Goal: Information Seeking & Learning: Learn about a topic

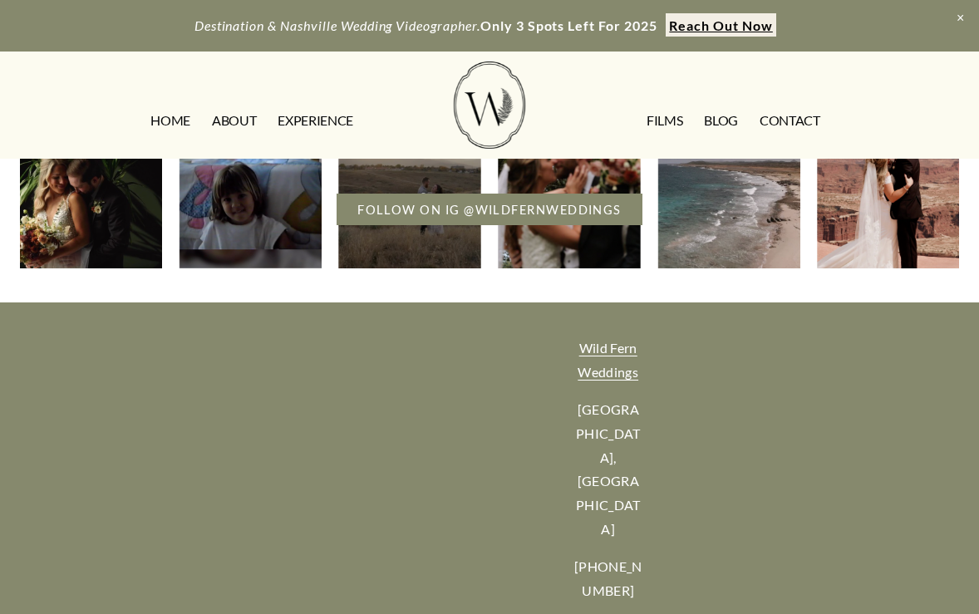
scroll to position [893, 0]
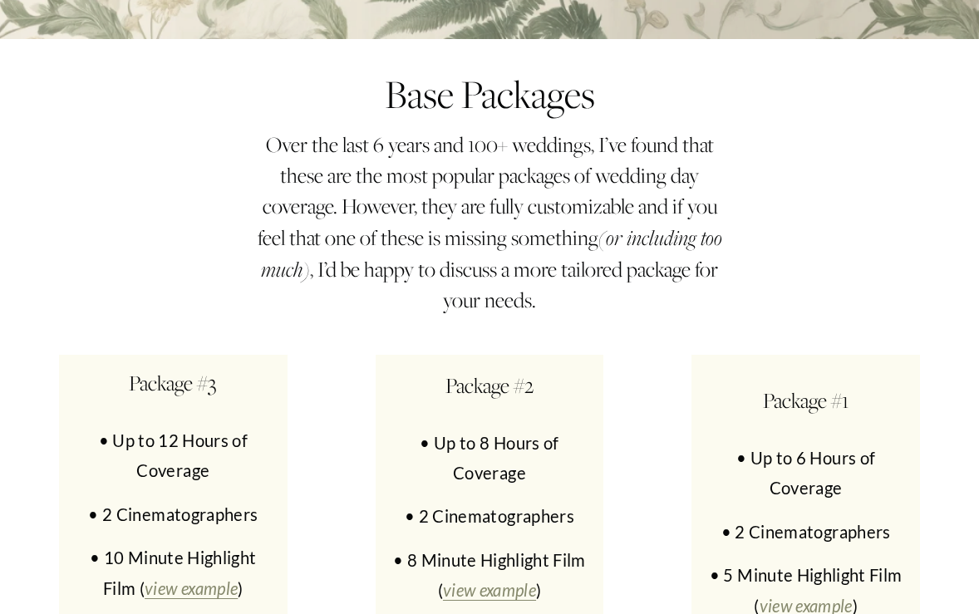
scroll to position [7484, 0]
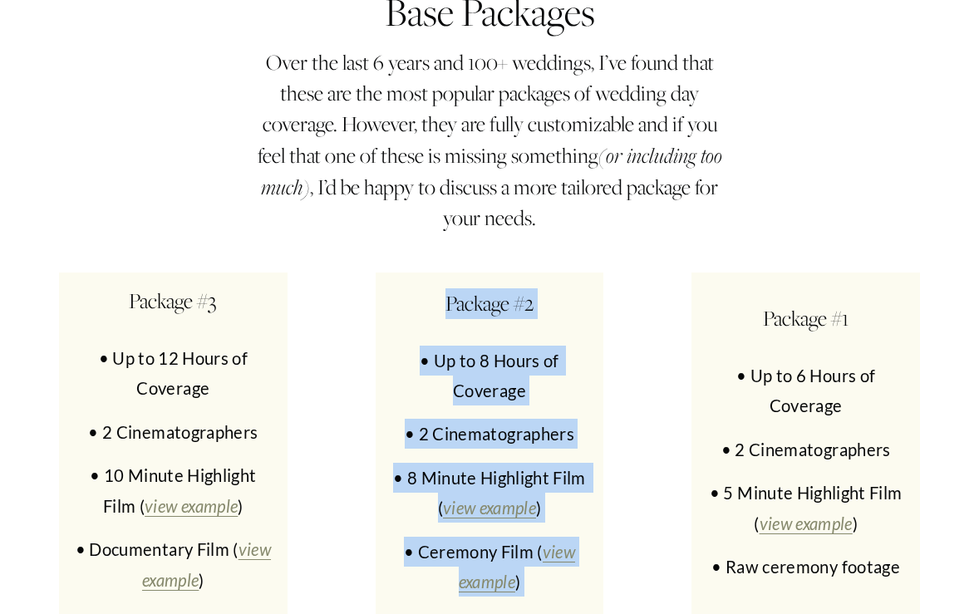
drag, startPoint x: 533, startPoint y: 523, endPoint x: 430, endPoint y: 168, distance: 370.2
click at [430, 288] on div "Package #2 • Up to 8 Hours of Coverage • 2 Cinematographers • 8 Minute Highligh…" at bounding box center [489, 482] width 201 height 388
click at [430, 288] on h4 "Package #2" at bounding box center [489, 303] width 201 height 31
drag, startPoint x: 430, startPoint y: 168, endPoint x: 490, endPoint y: 483, distance: 320.6
click at [490, 483] on div "Package #2 • Up to 8 Hours of Coverage • 2 Cinematographers • 8 Minute Highligh…" at bounding box center [489, 482] width 201 height 388
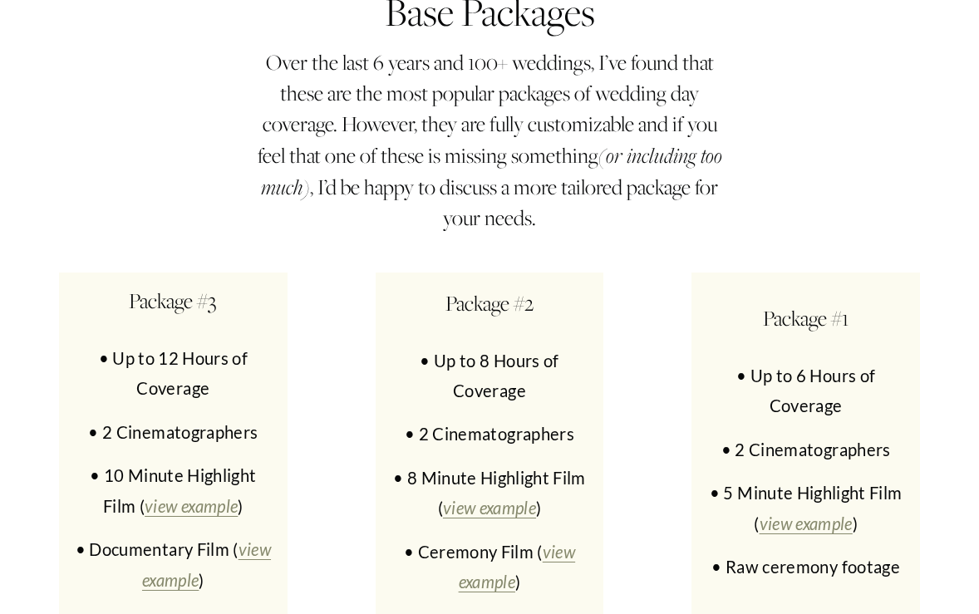
click at [520, 528] on div "Package #2 • Up to 8 Hours of Coverage • 2 Cinematographers • 8 Minute Highligh…" at bounding box center [490, 482] width 228 height 420
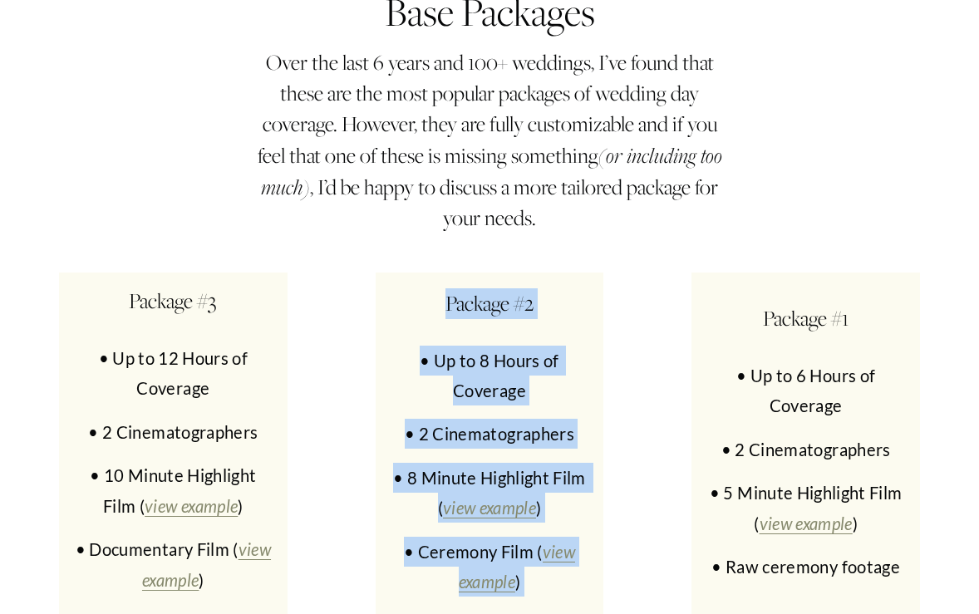
drag, startPoint x: 520, startPoint y: 524, endPoint x: 432, endPoint y: 121, distance: 412.4
click at [432, 121] on div "Base Packages Over the last 6 years and 100+ weddings, I’ve found that these ar…" at bounding box center [489, 353] width 979 height 793
drag, startPoint x: 440, startPoint y: 161, endPoint x: 545, endPoint y: 494, distance: 349.2
click at [545, 494] on div "Package #2 • Up to 8 Hours of Coverage • 2 Cinematographers • 8 Minute Highligh…" at bounding box center [490, 482] width 228 height 420
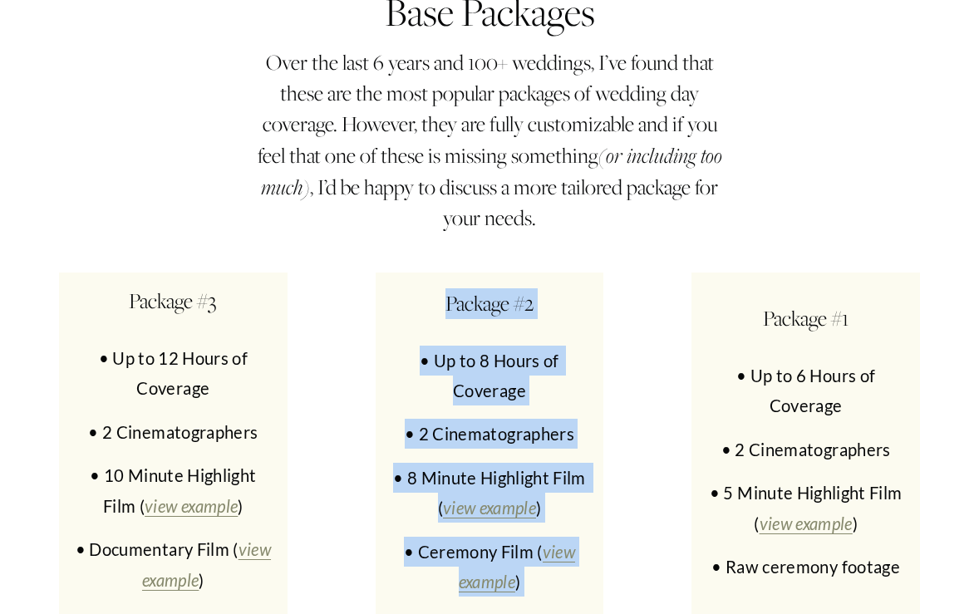
drag, startPoint x: 543, startPoint y: 518, endPoint x: 427, endPoint y: 121, distance: 413.0
click at [427, 121] on div "Base Packages Over the last 6 years and 100+ weddings, I’ve found that these ar…" at bounding box center [489, 353] width 979 height 793
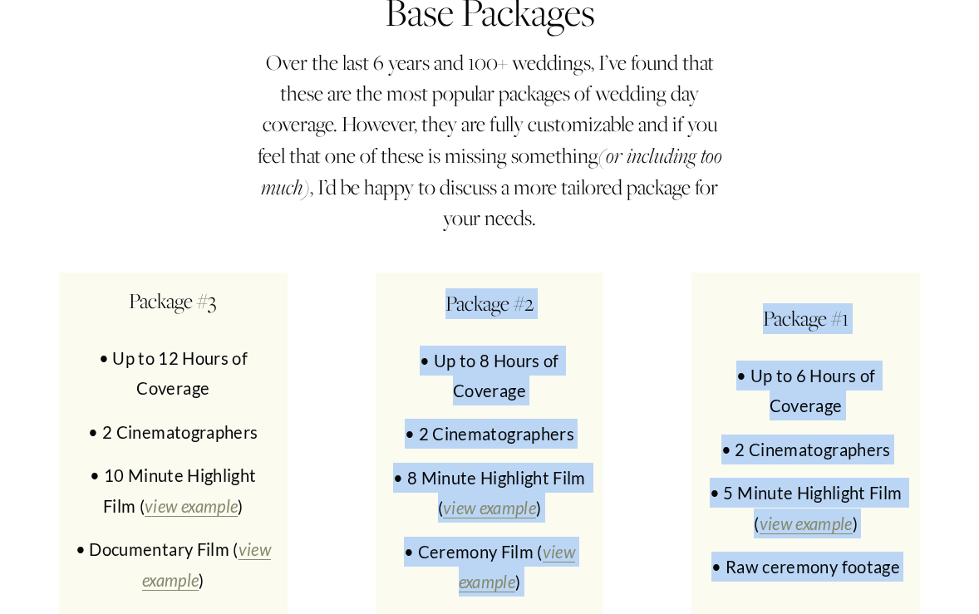
drag, startPoint x: 433, startPoint y: 143, endPoint x: 660, endPoint y: 566, distance: 479.8
click at [660, 566] on div "Base Packages Over the last 6 years and 100+ weddings, I’ve found that these ar…" at bounding box center [489, 353] width 979 height 793
click at [600, 513] on div "Package #2 • Up to 8 Hours of Coverage • 2 Cinematographers • 8 Minute Highligh…" at bounding box center [490, 482] width 228 height 420
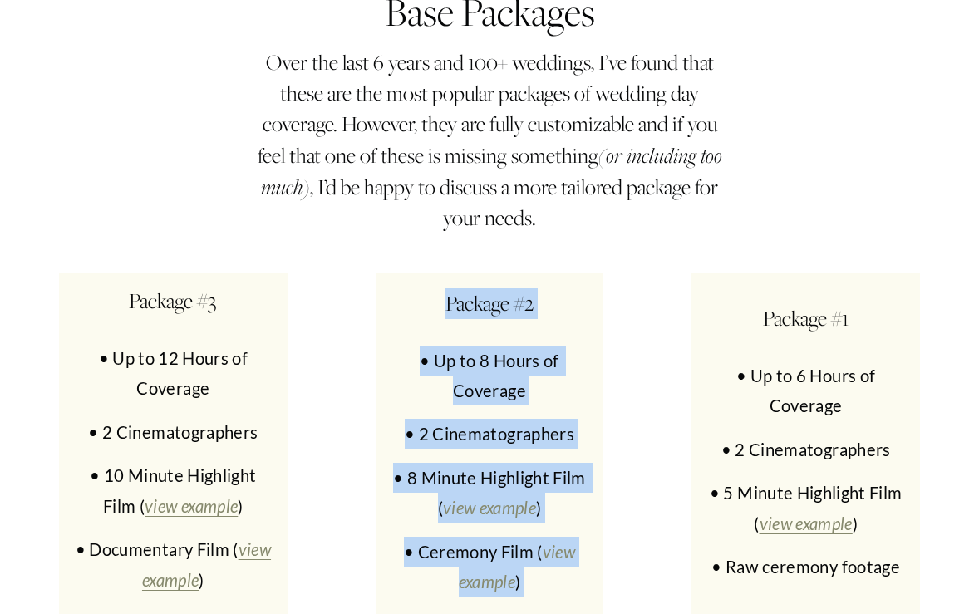
drag, startPoint x: 557, startPoint y: 511, endPoint x: 431, endPoint y: 168, distance: 365.3
click at [431, 288] on div "Package #2 • Up to 8 Hours of Coverage • 2 Cinematographers • 8 Minute Highligh…" at bounding box center [489, 482] width 201 height 388
click at [431, 288] on h4 "Package #2" at bounding box center [489, 303] width 201 height 31
drag, startPoint x: 444, startPoint y: 164, endPoint x: 547, endPoint y: 528, distance: 379.2
click at [547, 528] on div "Package #2 • Up to 8 Hours of Coverage • 2 Cinematographers • 8 Minute Highligh…" at bounding box center [490, 482] width 228 height 420
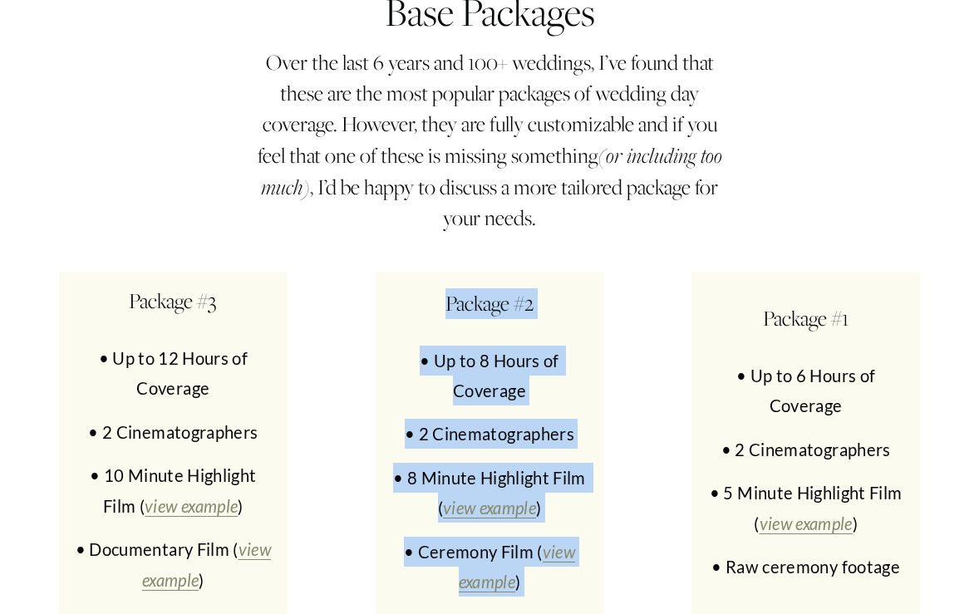
click at [547, 528] on div "Package #2 • Up to 8 Hours of Coverage • 2 Cinematographers • 8 Minute Highligh…" at bounding box center [490, 482] width 228 height 420
drag, startPoint x: 547, startPoint y: 528, endPoint x: 466, endPoint y: 95, distance: 441.2
click at [464, 102] on div "Base Packages Over the last 6 years and 100+ weddings, I’ve found that these ar…" at bounding box center [489, 353] width 979 height 793
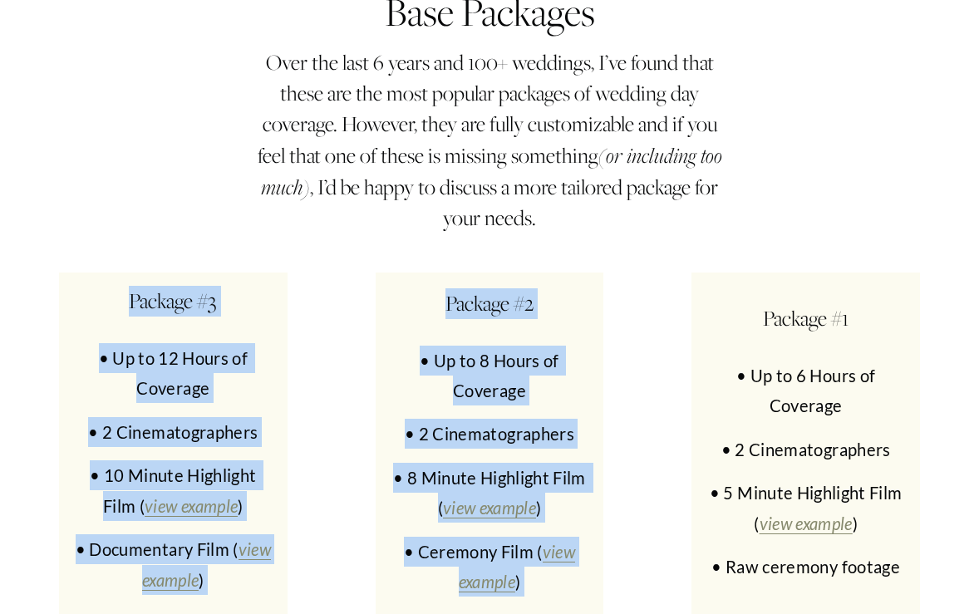
click at [454, 288] on h4 "Package #2" at bounding box center [489, 303] width 201 height 31
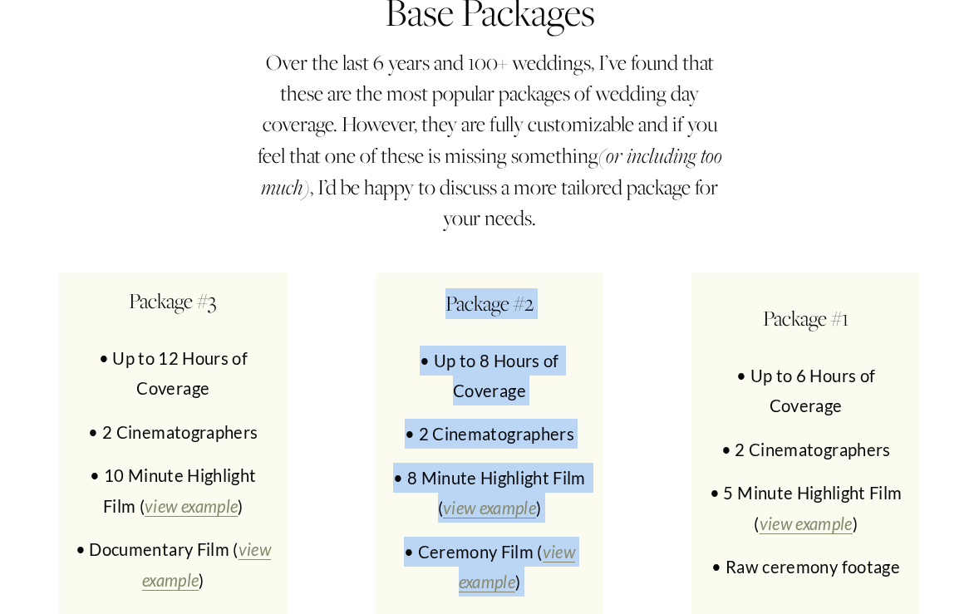
drag, startPoint x: 446, startPoint y: 151, endPoint x: 554, endPoint y: 519, distance: 383.5
click at [554, 521] on div "Package #2 • Up to 8 Hours of Coverage • 2 Cinematographers • 8 Minute Highligh…" at bounding box center [489, 482] width 201 height 388
drag, startPoint x: 554, startPoint y: 519, endPoint x: 407, endPoint y: 140, distance: 406.4
click at [407, 272] on div "Package #2 • Up to 8 Hours of Coverage • 2 Cinematographers • 8 Minute Highligh…" at bounding box center [490, 482] width 228 height 420
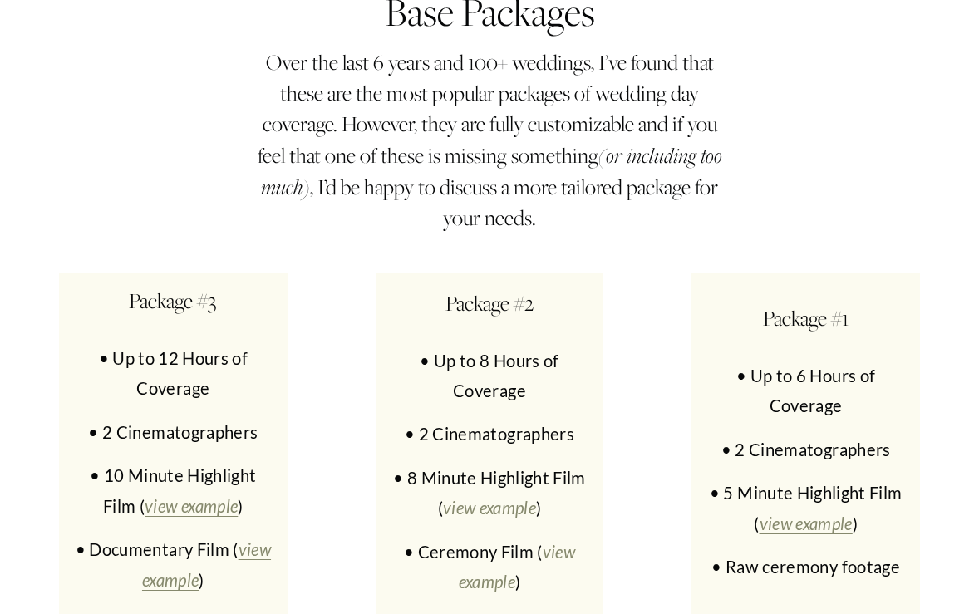
click at [408, 288] on h4 "Package #2" at bounding box center [489, 303] width 201 height 31
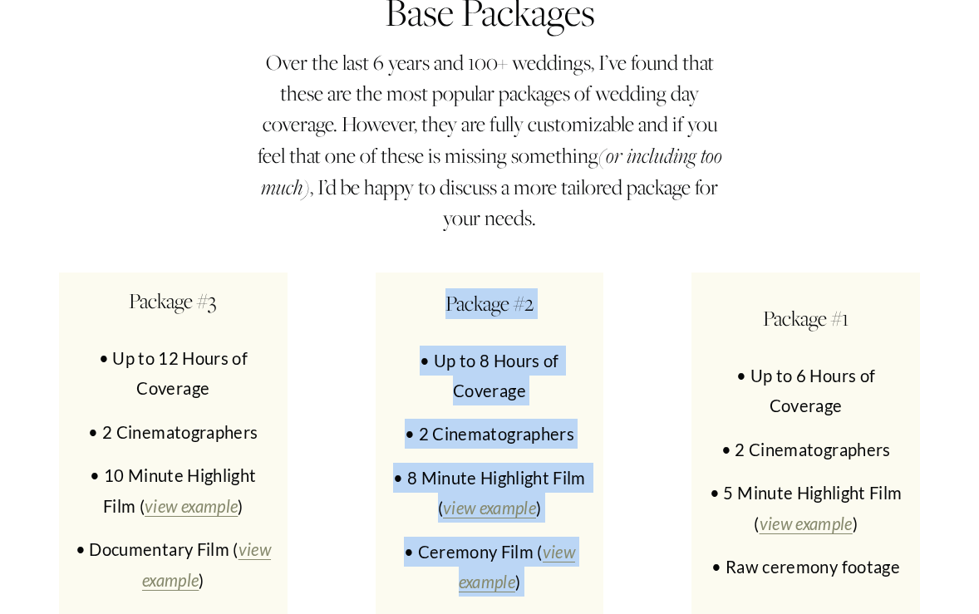
drag, startPoint x: 424, startPoint y: 140, endPoint x: 538, endPoint y: 512, distance: 389.4
click at [538, 512] on div "Package #2 • Up to 8 Hours of Coverage • 2 Cinematographers • 8 Minute Highligh…" at bounding box center [490, 482] width 228 height 420
